Goal: Complete application form: Complete application form

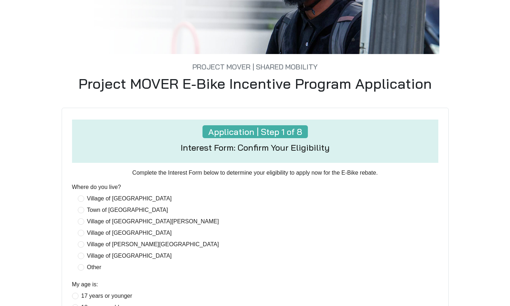
scroll to position [152, 0]
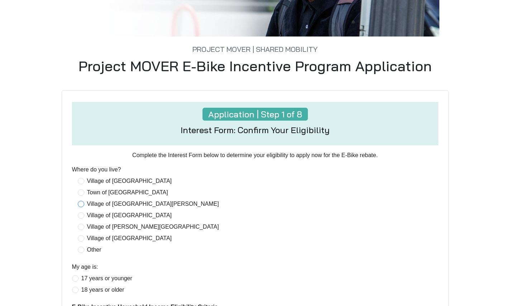
click at [115, 202] on span "Village of [GEOGRAPHIC_DATA][PERSON_NAME]" at bounding box center [153, 204] width 138 height 9
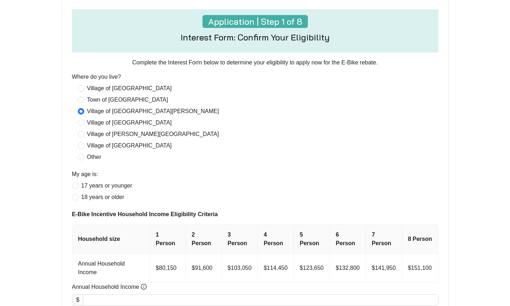
scroll to position [261, 0]
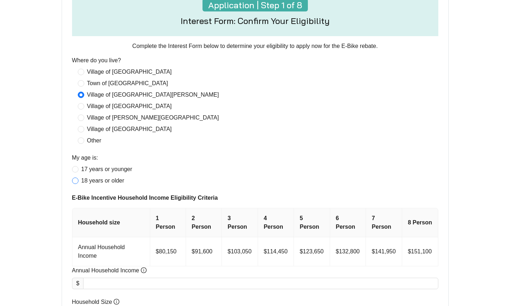
click at [107, 181] on span "18 years or older" at bounding box center [102, 181] width 49 height 9
click at [418, 257] on td "$151,100" at bounding box center [420, 252] width 36 height 29
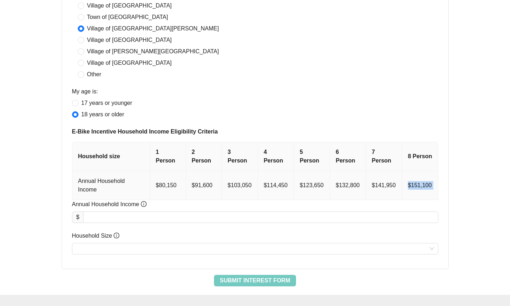
scroll to position [329, 0]
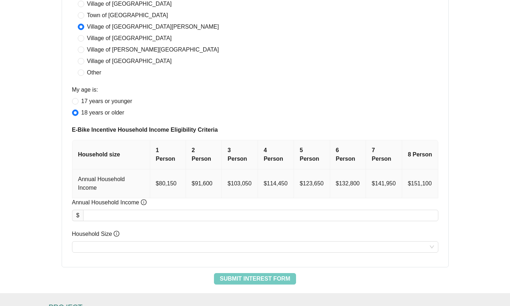
click at [245, 187] on td "$103,050" at bounding box center [240, 183] width 36 height 29
